Goal: Navigation & Orientation: Find specific page/section

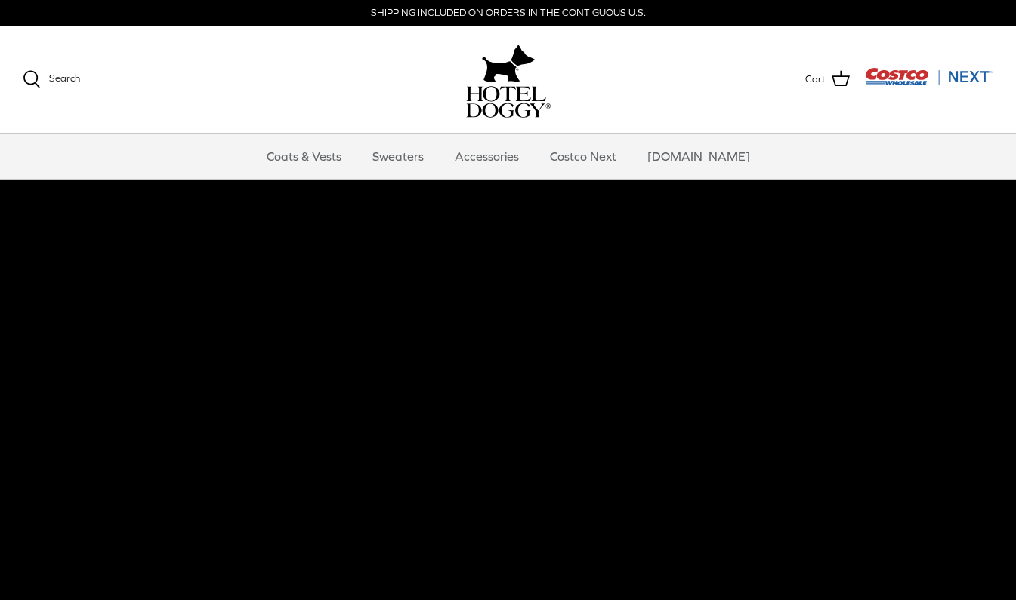
click at [505, 157] on link "Accessories" at bounding box center [486, 156] width 91 height 45
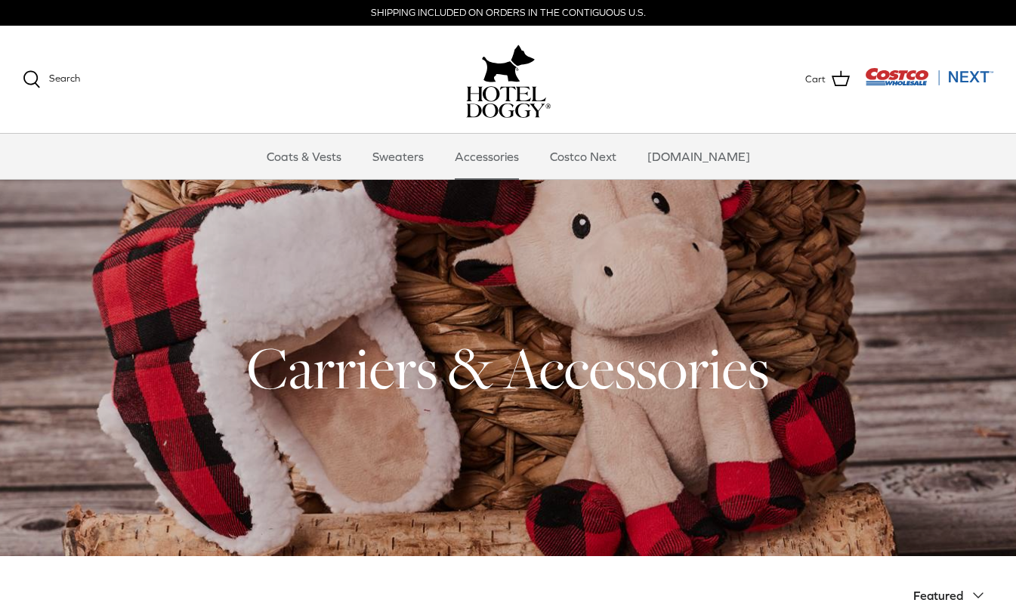
click at [415, 153] on link "Sweaters" at bounding box center [398, 156] width 79 height 45
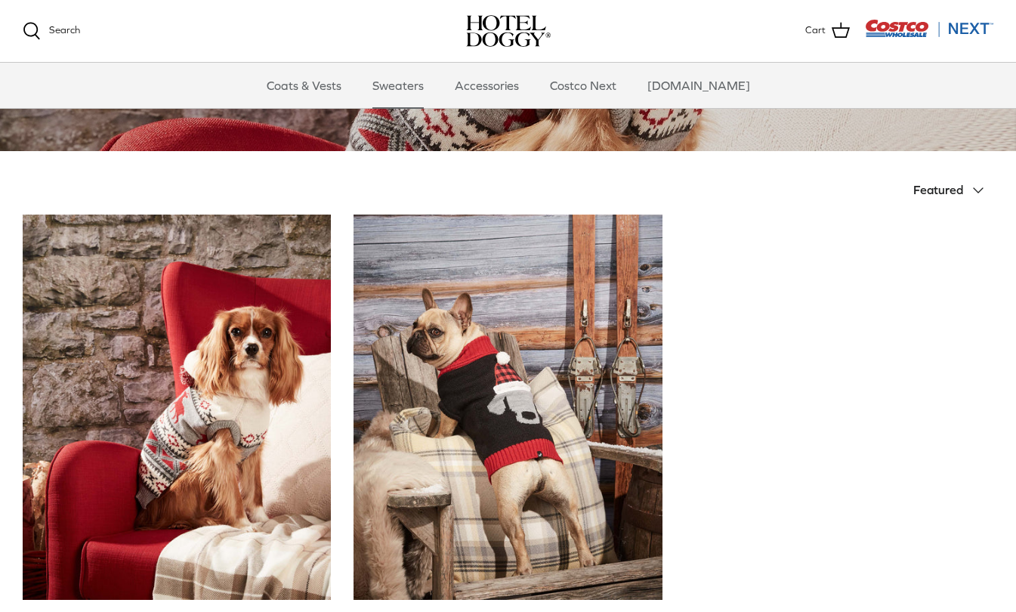
scroll to position [503, 0]
